Goal: Find contact information: Find contact information

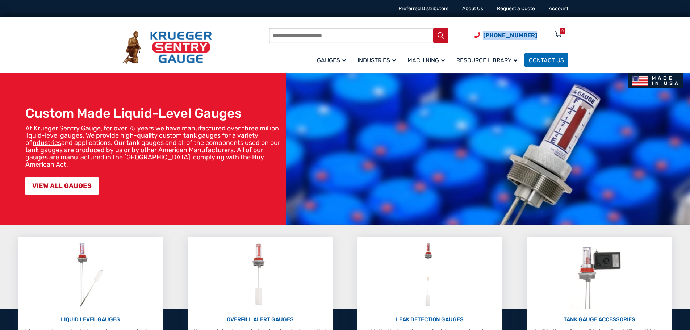
drag, startPoint x: 0, startPoint y: 0, endPoint x: 492, endPoint y: 29, distance: 492.4
click at [492, 29] on div "Products search (920) 434-8860 Menu 0 Menu Account Gauges Liquid Level Gauge At…" at bounding box center [418, 47] width 299 height 42
copy span "[PHONE_NUMBER]"
click at [541, 56] on link "Contact Us" at bounding box center [546, 60] width 44 height 15
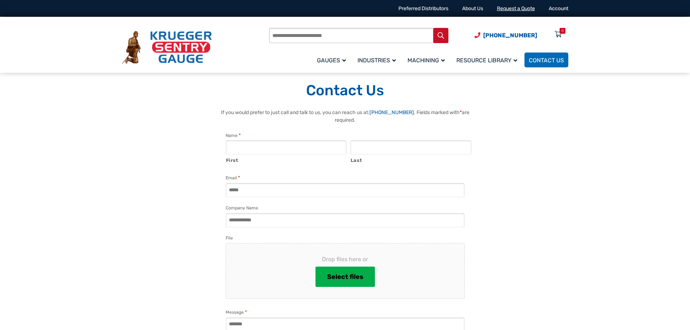
click at [522, 5] on link "Request a Quote" at bounding box center [516, 8] width 38 height 6
